Goal: Obtain resource: Download file/media

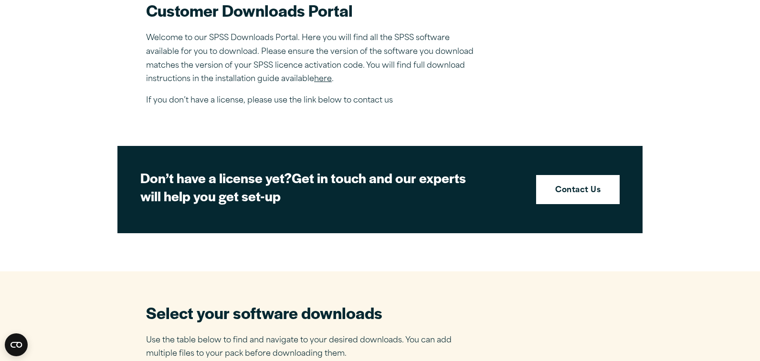
scroll to position [323, 0]
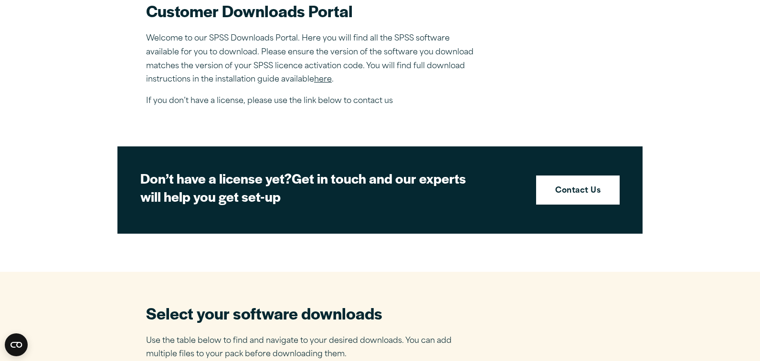
click at [321, 81] on link "here" at bounding box center [323, 80] width 18 height 8
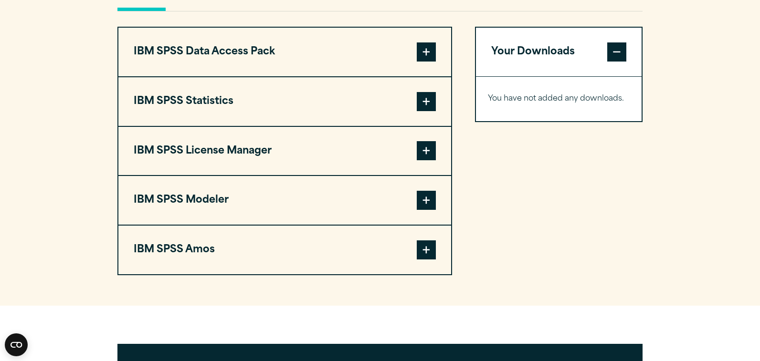
scroll to position [742, 0]
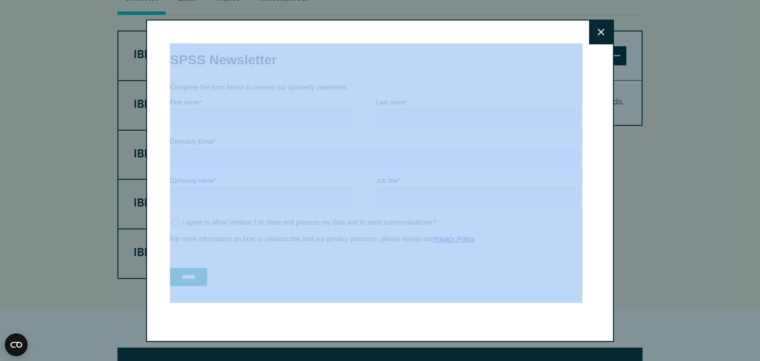
click at [598, 43] on div "Close" at bounding box center [380, 181] width 468 height 323
click at [598, 32] on icon at bounding box center [600, 32] width 7 height 7
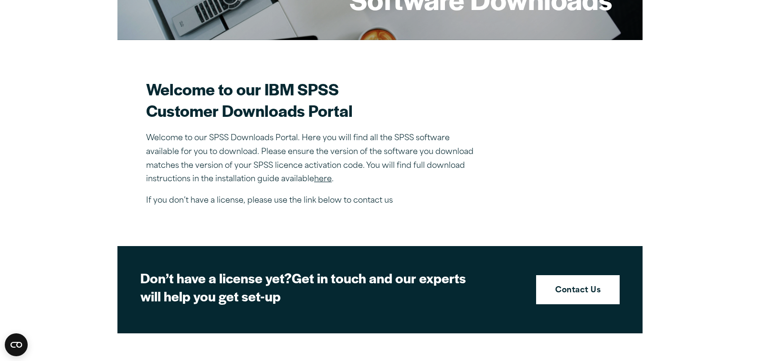
click at [603, 31] on div "Close" at bounding box center [380, 180] width 760 height 361
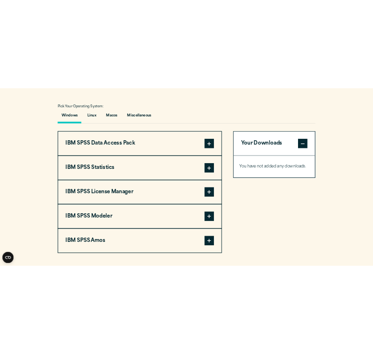
scroll to position [687, 0]
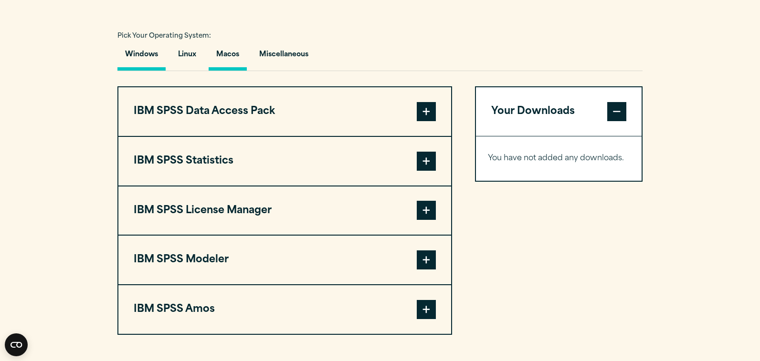
click at [222, 60] on button "Macos" at bounding box center [227, 56] width 38 height 27
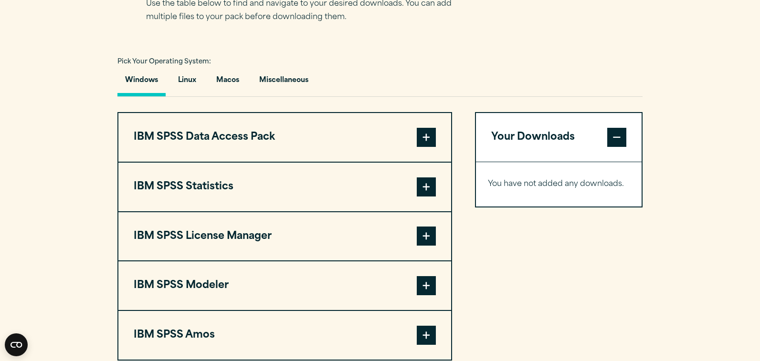
scroll to position [692, 0]
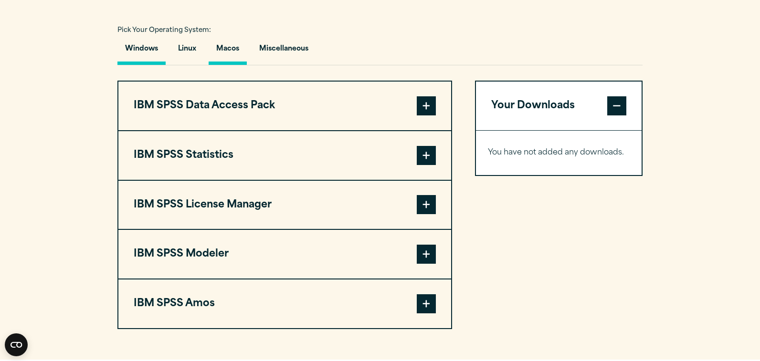
click at [227, 53] on button "Macos" at bounding box center [227, 51] width 38 height 27
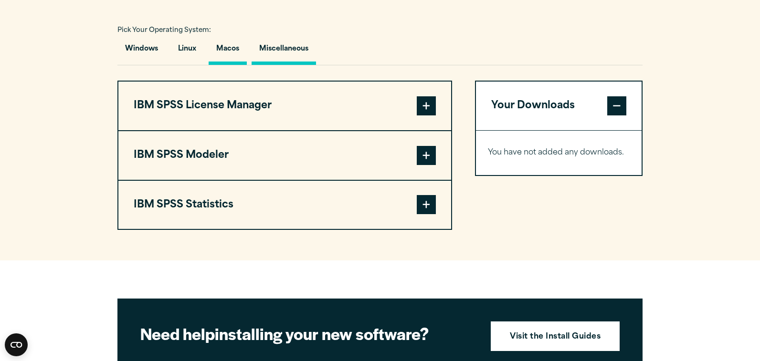
drag, startPoint x: 298, startPoint y: 55, endPoint x: 284, endPoint y: 55, distance: 13.4
click at [298, 55] on button "Miscellaneous" at bounding box center [283, 51] width 64 height 27
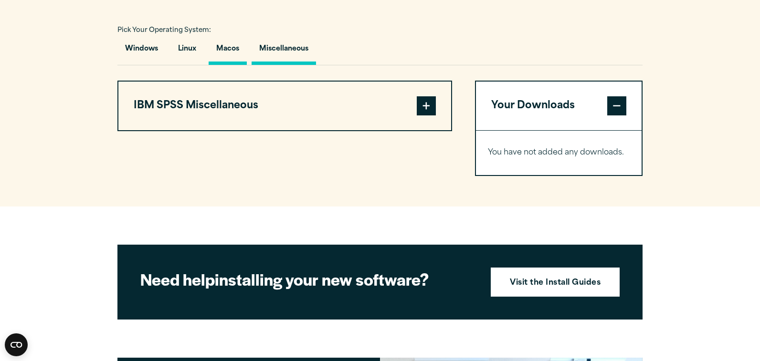
click at [235, 55] on button "Macos" at bounding box center [227, 51] width 38 height 27
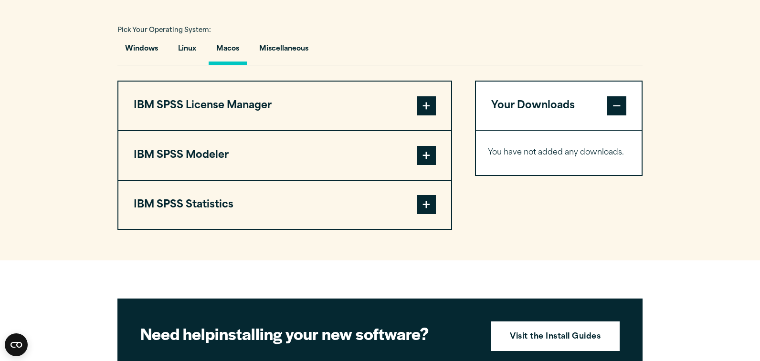
click at [424, 164] on span at bounding box center [426, 155] width 19 height 19
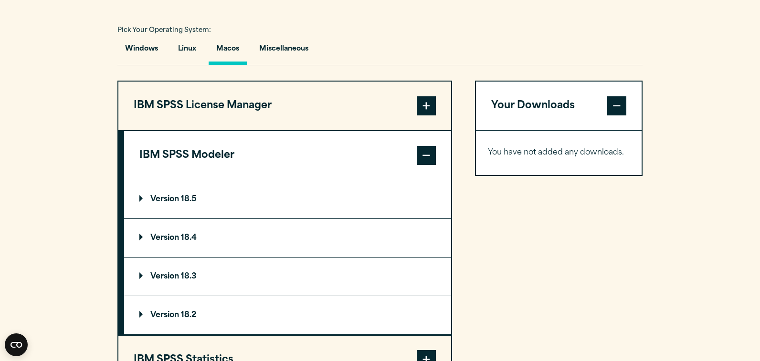
click at [254, 117] on button "IBM SPSS License Manager" at bounding box center [284, 106] width 333 height 49
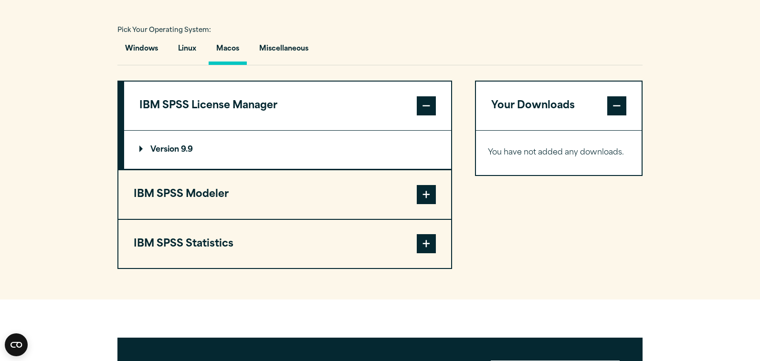
click at [423, 248] on span at bounding box center [426, 243] width 19 height 19
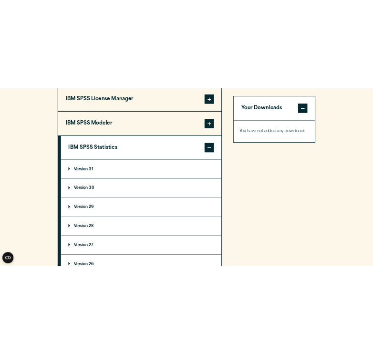
scroll to position [777, 0]
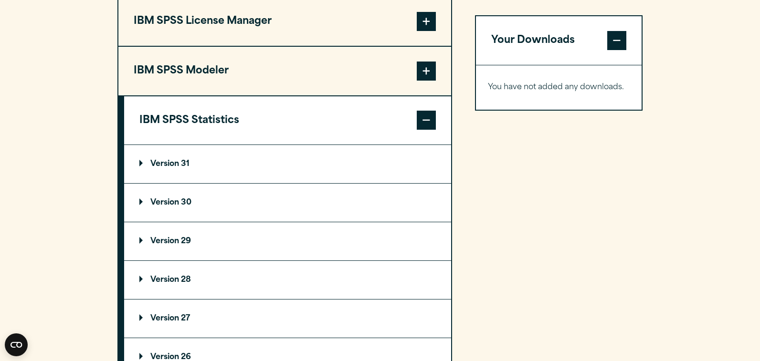
click at [145, 167] on p "Version 31" at bounding box center [164, 164] width 50 height 8
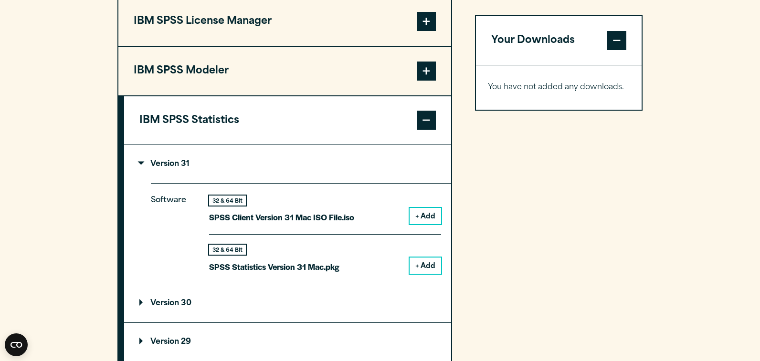
click at [423, 271] on button "+ Add" at bounding box center [424, 266] width 31 height 16
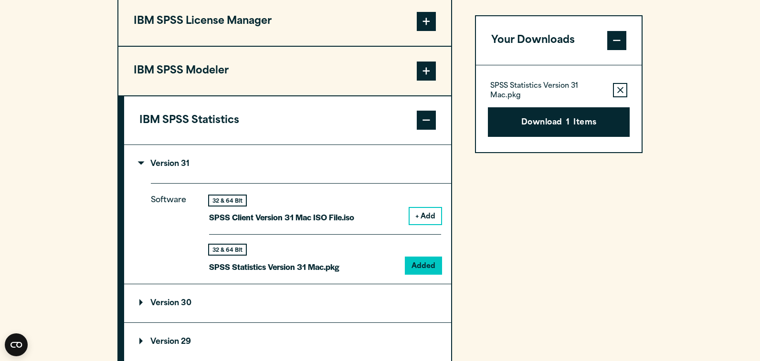
click at [445, 52] on button "IBM SPSS Modeler" at bounding box center [284, 71] width 333 height 49
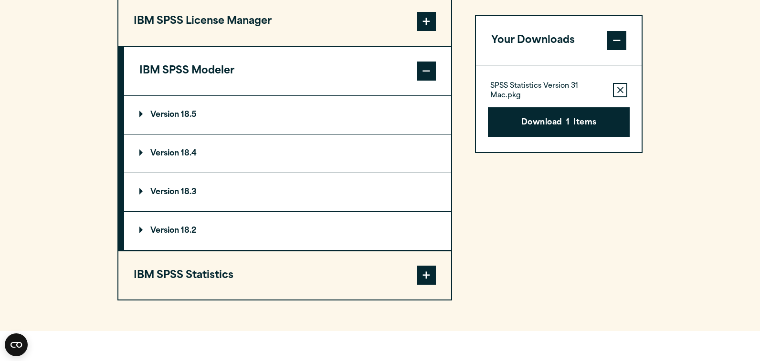
click at [331, 125] on summary "Version 18.5" at bounding box center [287, 115] width 327 height 38
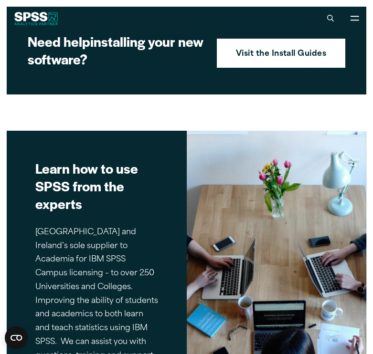
scroll to position [1407, 0]
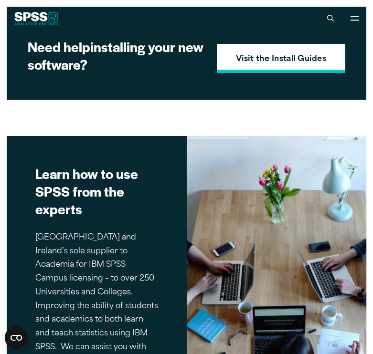
click at [243, 66] on strong "Visit the Install Guides" at bounding box center [281, 59] width 91 height 12
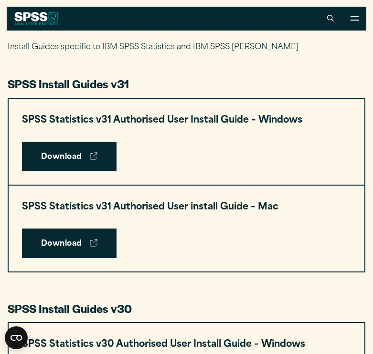
scroll to position [403, 0]
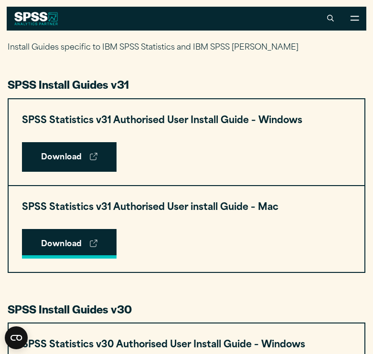
click at [69, 235] on link "Download" at bounding box center [69, 244] width 94 height 30
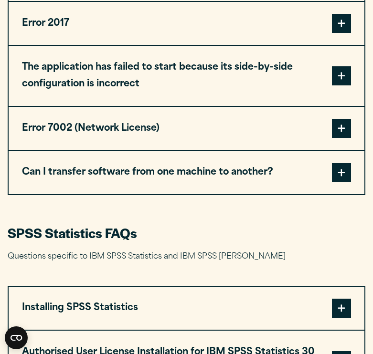
scroll to position [625, 0]
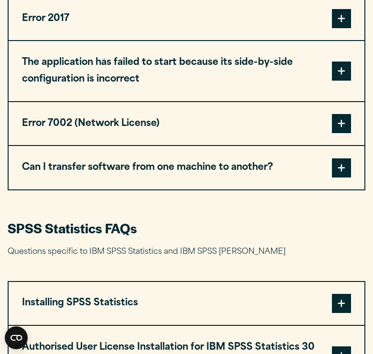
click at [157, 121] on button "Error 7002 (Network License)" at bounding box center [186, 123] width 355 height 43
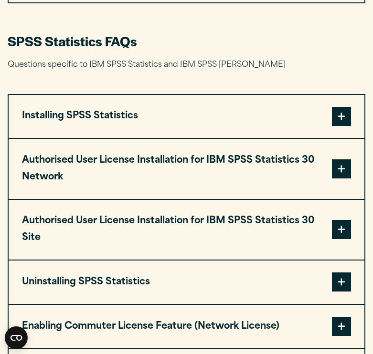
scroll to position [1113, 0]
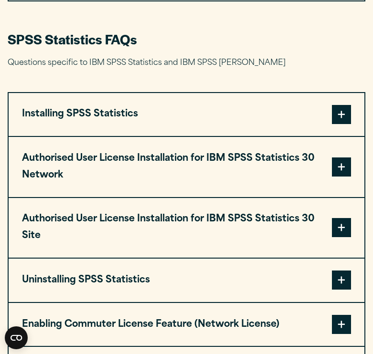
click at [229, 160] on button "Authorised User License Installation for IBM SPSS Statistics 30 Network" at bounding box center [186, 167] width 355 height 60
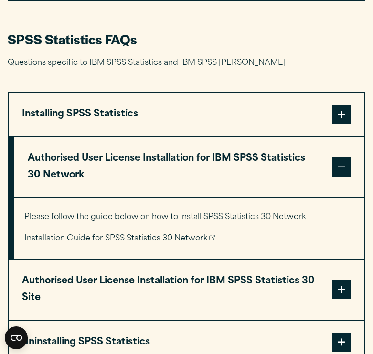
click at [149, 240] on link "Installation Guide for SPSS Statistics 30 Network" at bounding box center [119, 239] width 191 height 14
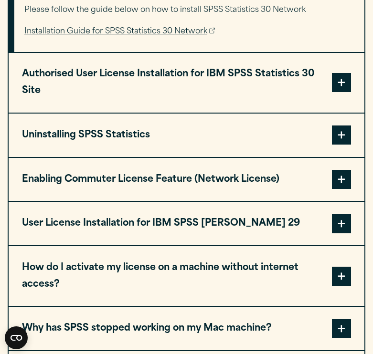
scroll to position [1321, 0]
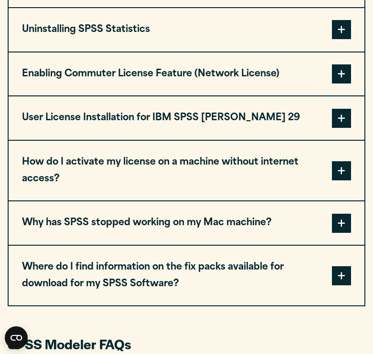
click at [201, 224] on button "Why has SPSS stopped working on my Mac machine?" at bounding box center [186, 222] width 355 height 43
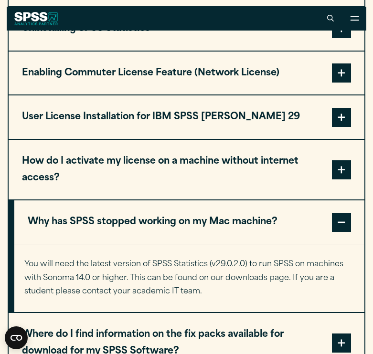
scroll to position [1363, 0]
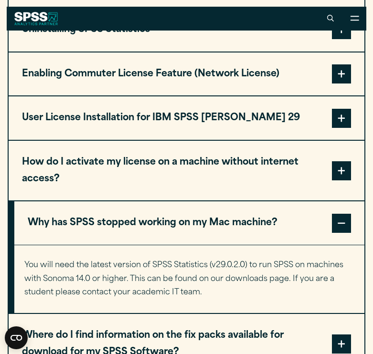
click at [210, 159] on button "How do I activate my license on a machine without internet access?" at bounding box center [186, 171] width 355 height 60
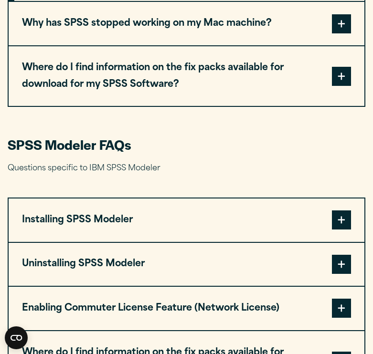
scroll to position [1617, 0]
